Goal: Task Accomplishment & Management: Use online tool/utility

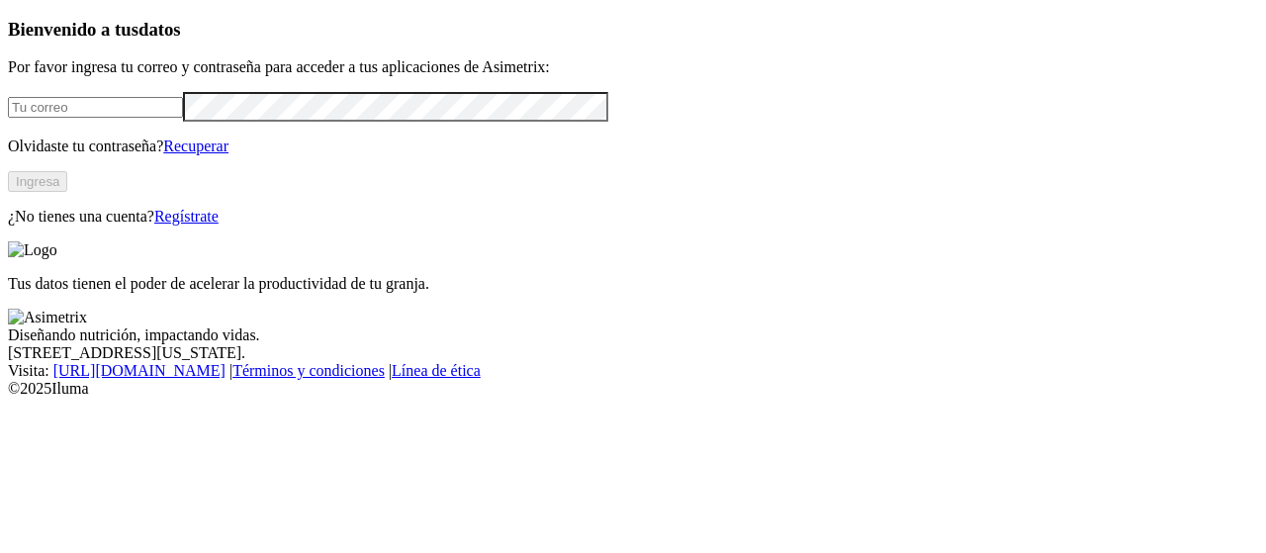
click at [127, 118] on input "email" at bounding box center [95, 107] width 175 height 21
type input "[PERSON_NAME][EMAIL_ADDRESS][PERSON_NAME][DOMAIN_NAME]"
click input "submit" at bounding box center [0, 0] width 0 height 0
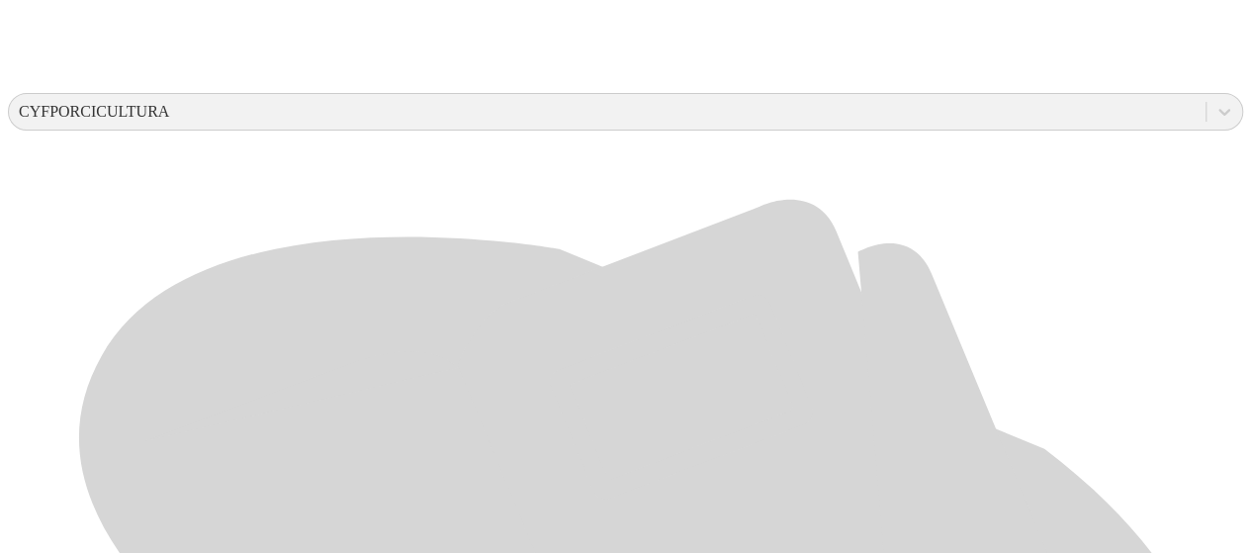
scroll to position [728, 0]
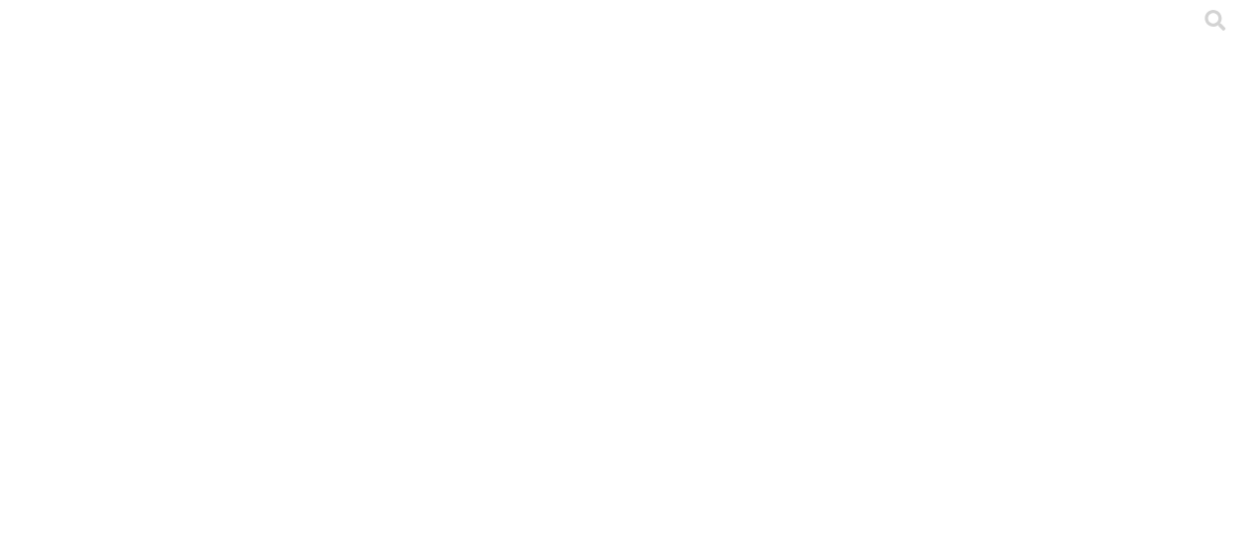
scroll to position [0, 0]
